Goal: Find specific page/section: Find specific page/section

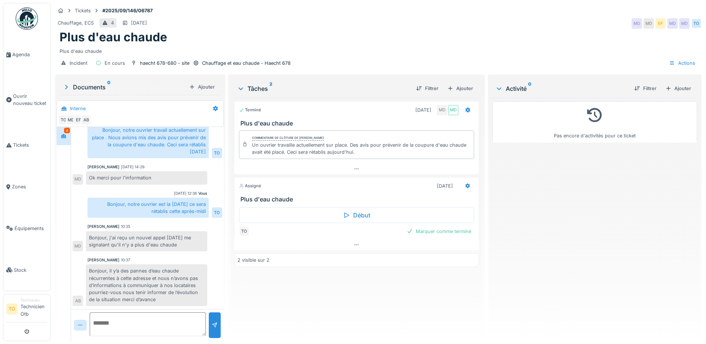
scroll to position [29, 0]
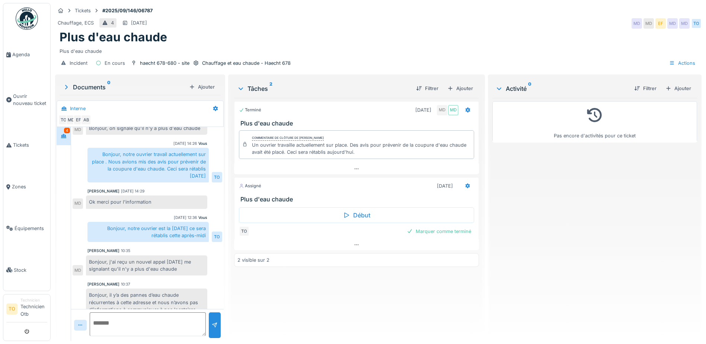
scroll to position [29, 0]
